Goal: Navigation & Orientation: Find specific page/section

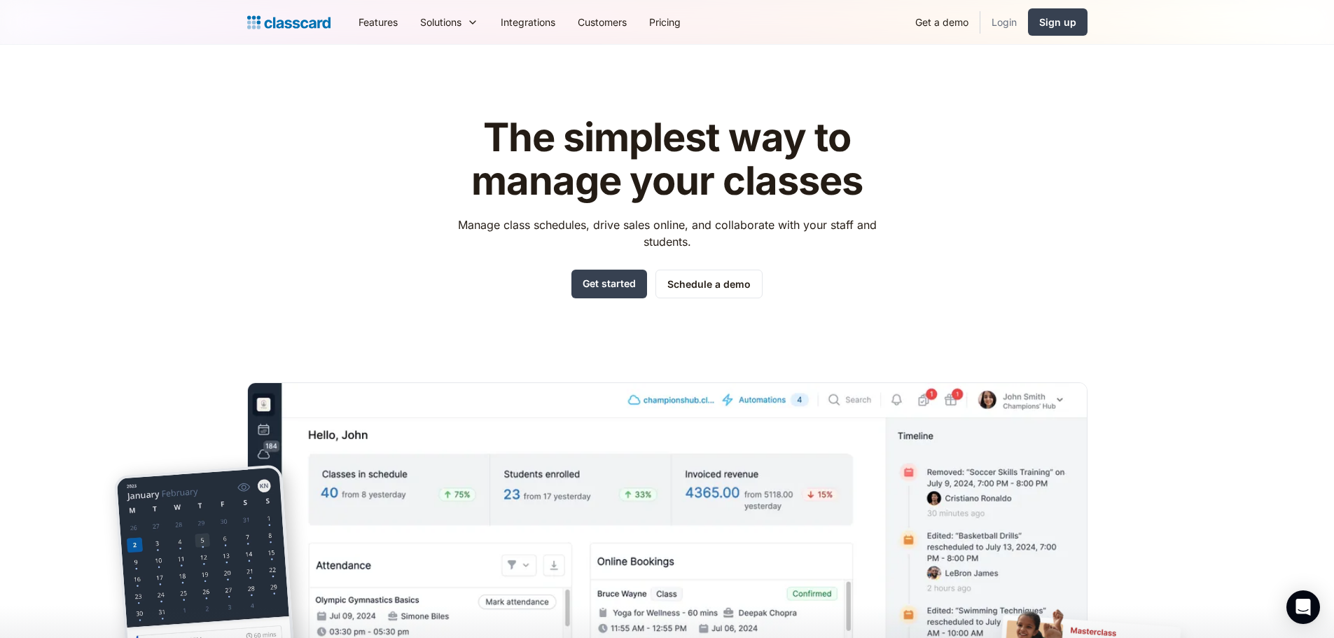
click at [1011, 20] on link "Login" at bounding box center [1004, 22] width 48 height 32
click at [1008, 17] on link "Login" at bounding box center [1004, 22] width 48 height 32
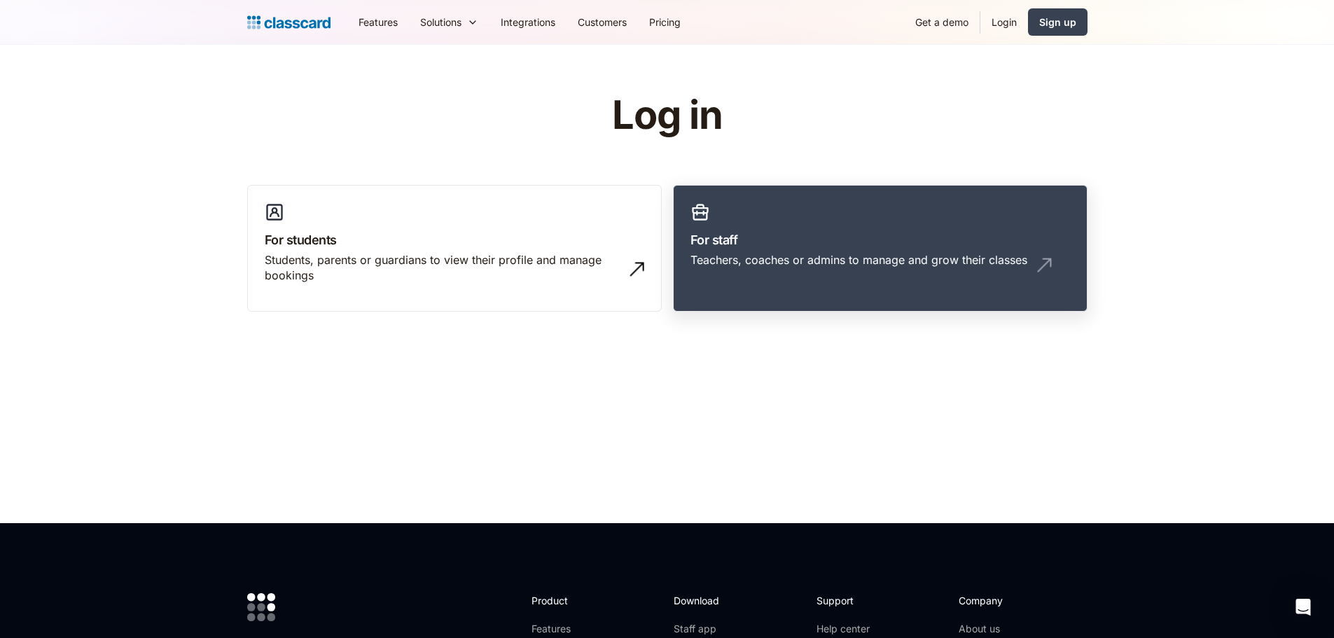
click at [862, 232] on h3 "For staff" at bounding box center [879, 239] width 379 height 19
